Goal: Check status: Check status

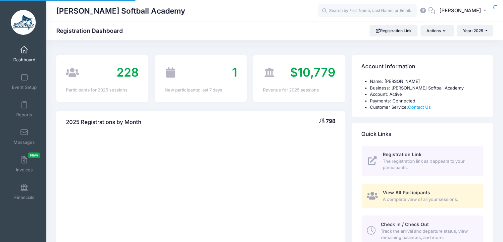
select select
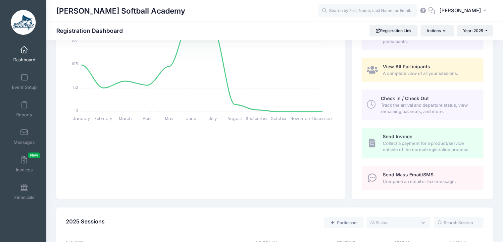
scroll to position [125, 0]
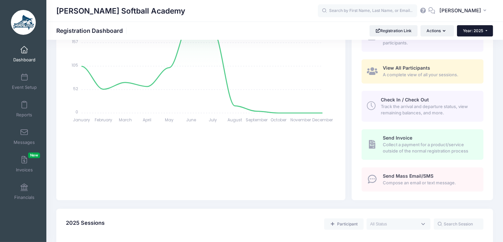
click at [486, 32] on button "Year: 2025" at bounding box center [475, 30] width 36 height 11
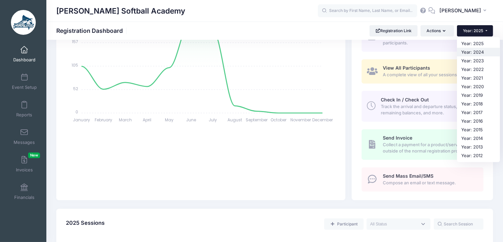
click at [480, 52] on link "Year: 2024" at bounding box center [478, 52] width 43 height 9
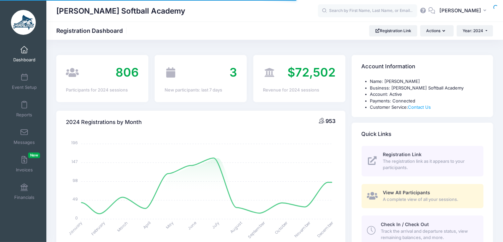
select select
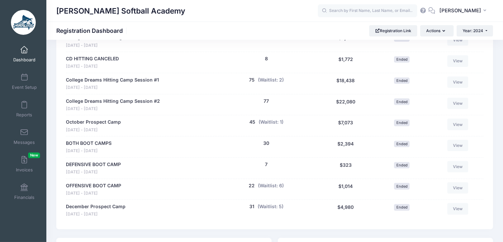
scroll to position [749, 0]
click at [254, 122] on button "45" at bounding box center [253, 123] width 6 height 7
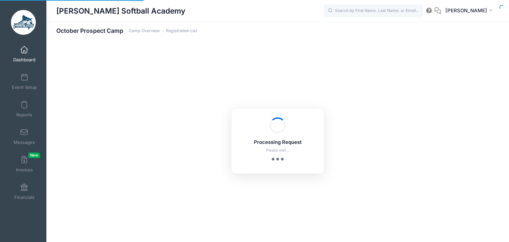
select select "10"
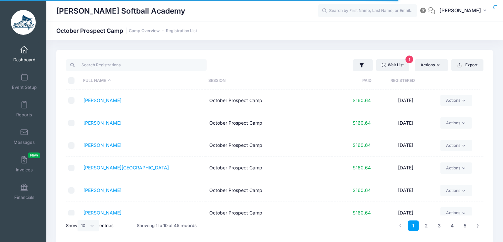
click at [402, 80] on th "Registered" at bounding box center [403, 81] width 63 height 18
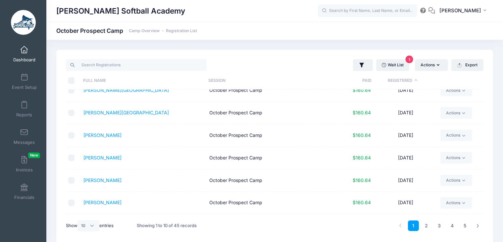
scroll to position [98, 0]
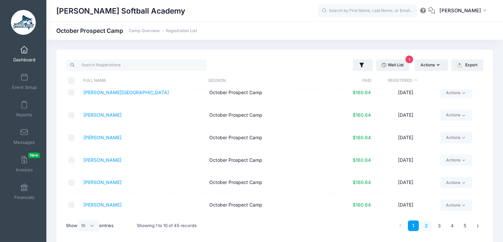
click at [430, 227] on link "2" at bounding box center [426, 225] width 11 height 11
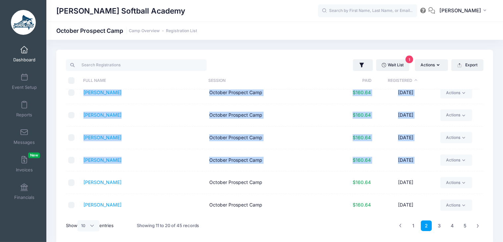
drag, startPoint x: 480, startPoint y: 158, endPoint x: 483, endPoint y: 194, distance: 35.6
click at [483, 194] on div "Full Name Session Paid Registered Cain, Avery October Prospect Camp $160.64 08/…" at bounding box center [275, 152] width 418 height 126
click at [440, 224] on link "3" at bounding box center [439, 225] width 11 height 11
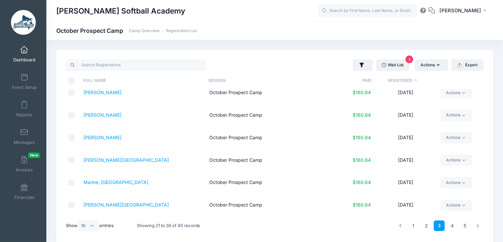
click at [471, 141] on td "Actions Email Assign Labels Internal Notes Change Session or Program Delete" at bounding box center [461, 138] width 46 height 23
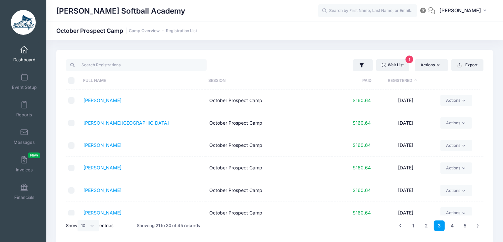
click at [24, 53] on span at bounding box center [24, 49] width 0 height 7
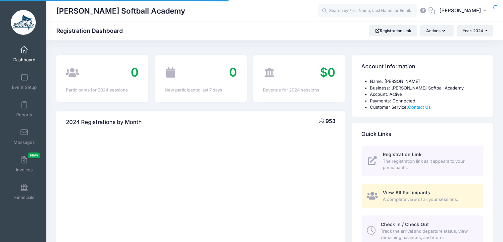
select select
